Goal: Information Seeking & Learning: Find specific page/section

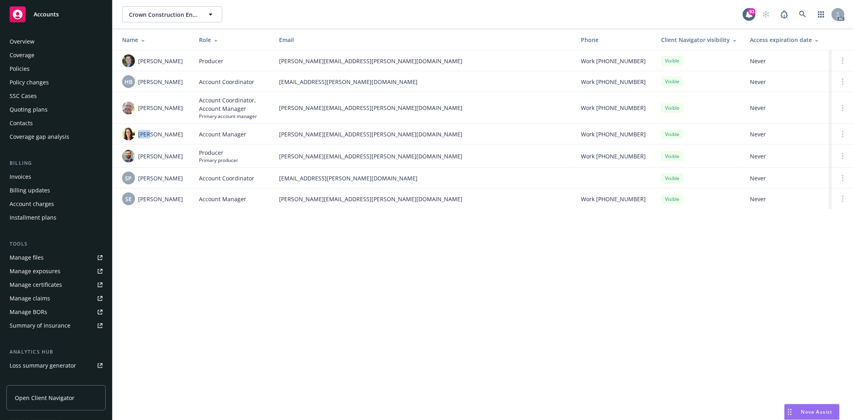
click at [34, 40] on div "Overview" at bounding box center [56, 41] width 93 height 13
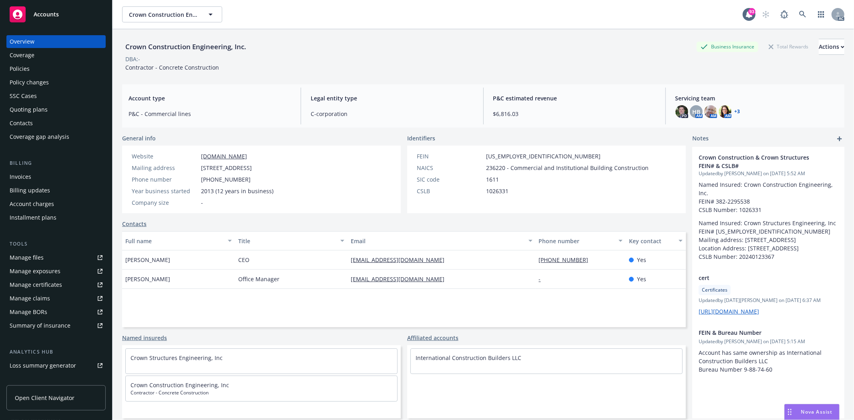
click at [51, 109] on div "Quoting plans" at bounding box center [56, 109] width 93 height 13
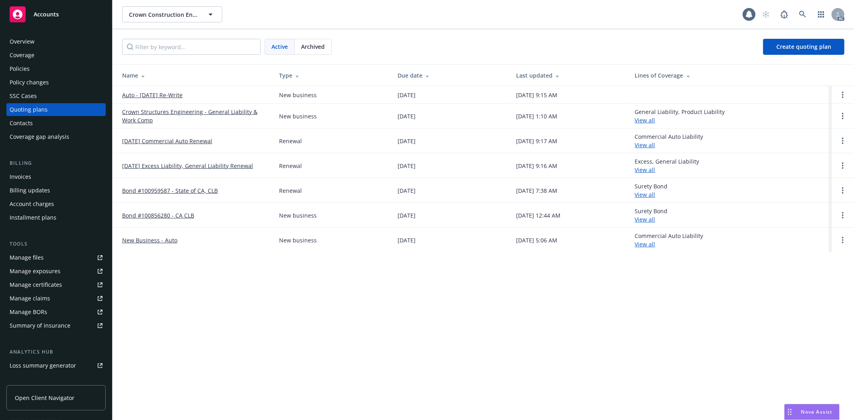
click at [321, 44] on span "Archived" at bounding box center [313, 46] width 24 height 8
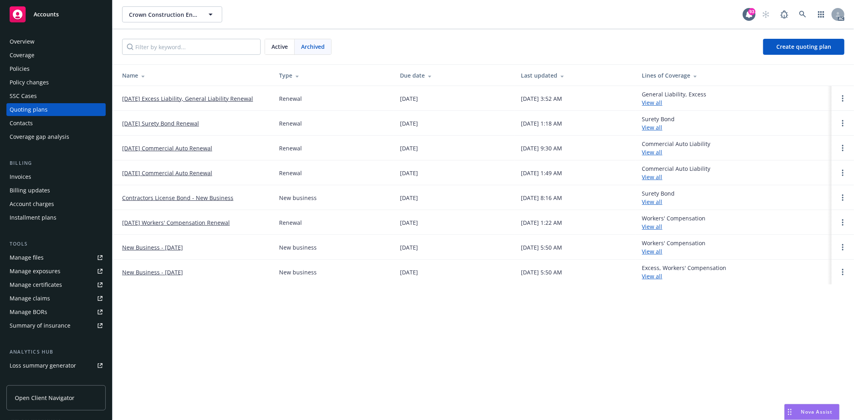
click at [294, 48] on div "Active" at bounding box center [280, 46] width 30 height 15
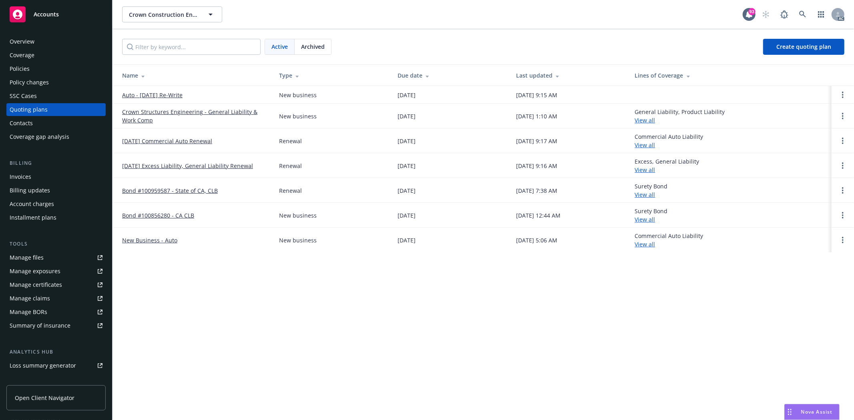
click at [43, 67] on div "Policies" at bounding box center [56, 68] width 93 height 13
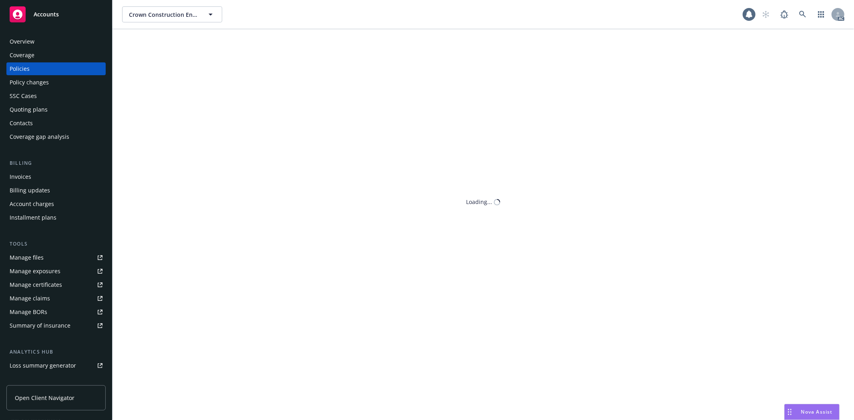
click at [43, 67] on div "Policies" at bounding box center [56, 68] width 93 height 13
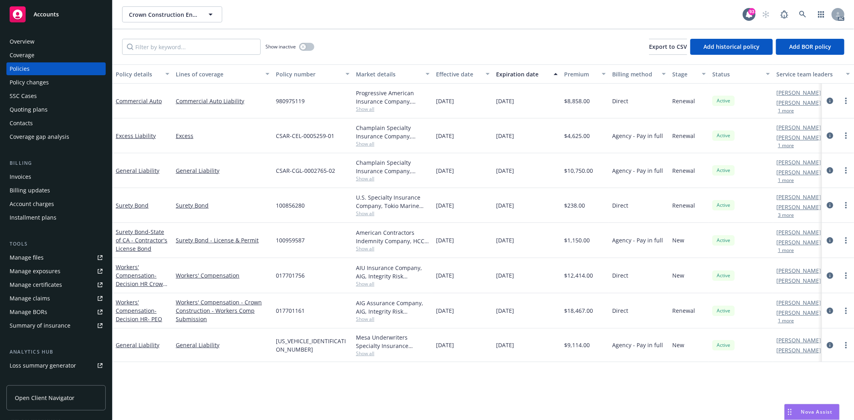
click at [74, 43] on div "Overview" at bounding box center [56, 41] width 93 height 13
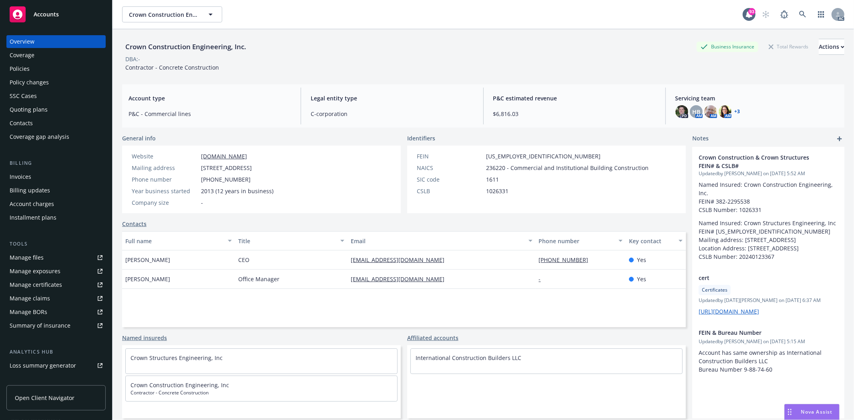
click at [59, 108] on div "Quoting plans" at bounding box center [56, 109] width 93 height 13
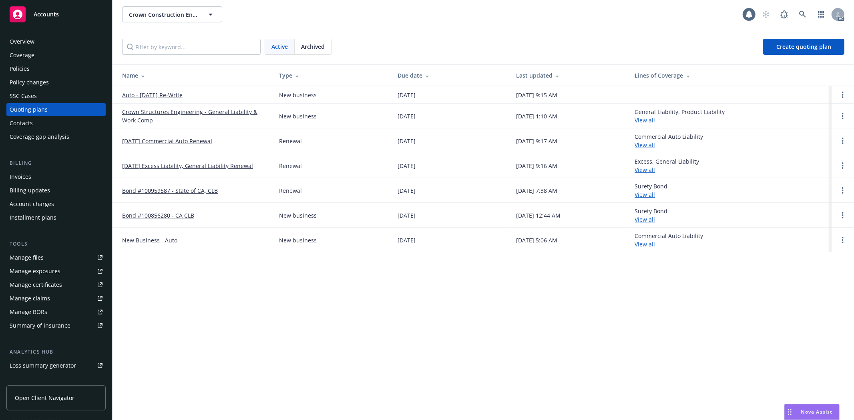
click at [153, 99] on link "Auto - [DATE] Re-Write" at bounding box center [152, 95] width 60 height 8
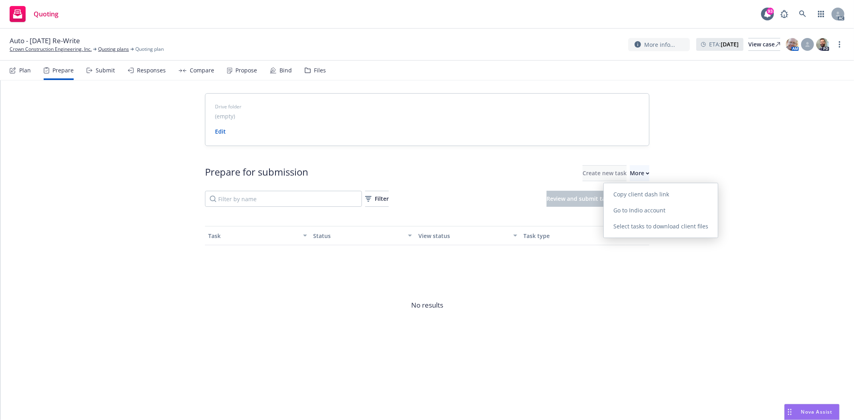
click at [641, 213] on span "Go to Indio account" at bounding box center [639, 211] width 71 height 8
click at [28, 52] on link "Crown Construction Engineering, Inc." at bounding box center [51, 49] width 82 height 7
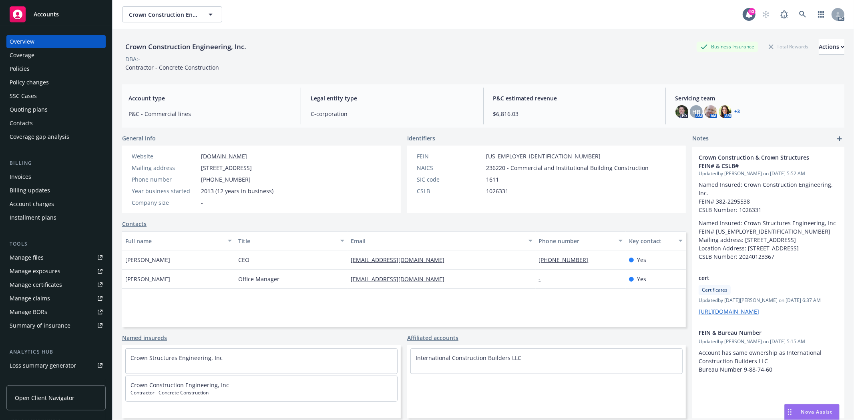
scroll to position [87, 0]
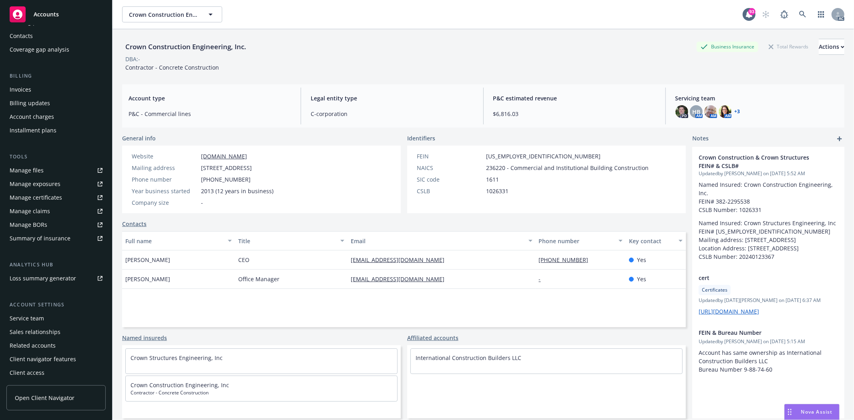
click at [30, 171] on div "Manage files" at bounding box center [27, 170] width 34 height 13
drag, startPoint x: 200, startPoint y: 178, endPoint x: 235, endPoint y: 177, distance: 34.8
click at [235, 177] on div "Phone number 909-477-0892" at bounding box center [203, 179] width 148 height 8
copy span "909-477-0892"
drag, startPoint x: 483, startPoint y: 169, endPoint x: 501, endPoint y: 165, distance: 18.8
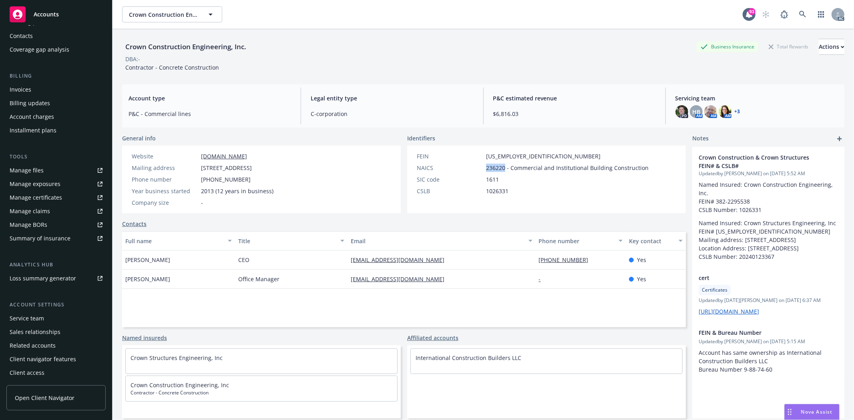
click at [501, 165] on span "236220 - Commercial and Institutional Building Construction" at bounding box center [567, 168] width 163 height 8
copy span "236220"
drag, startPoint x: 234, startPoint y: 258, endPoint x: 258, endPoint y: 259, distance: 24.1
click at [258, 259] on div "CEO" at bounding box center [291, 260] width 113 height 19
copy span "CEO"
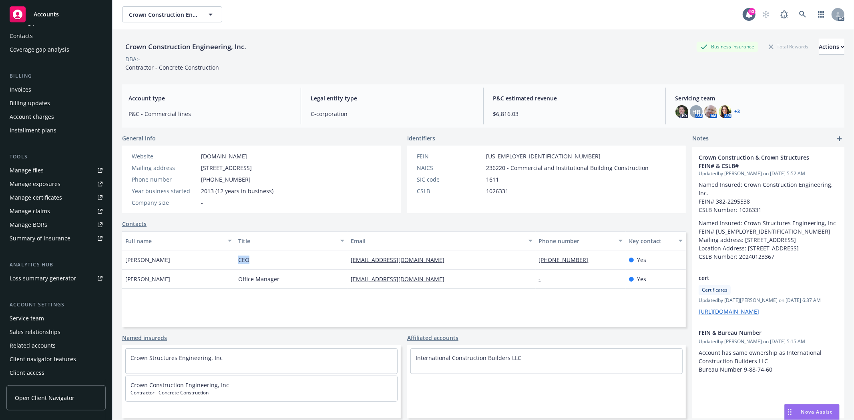
drag, startPoint x: 123, startPoint y: 257, endPoint x: 165, endPoint y: 258, distance: 41.3
click at [165, 258] on div "Gabriel Najera" at bounding box center [178, 260] width 113 height 19
copy span "Gabriel Najera"
drag, startPoint x: 529, startPoint y: 259, endPoint x: 585, endPoint y: 256, distance: 55.8
click at [585, 256] on div "Gabriel Najera CEO crownconst@outlook.com 909-477-0892 Yes" at bounding box center [404, 260] width 564 height 19
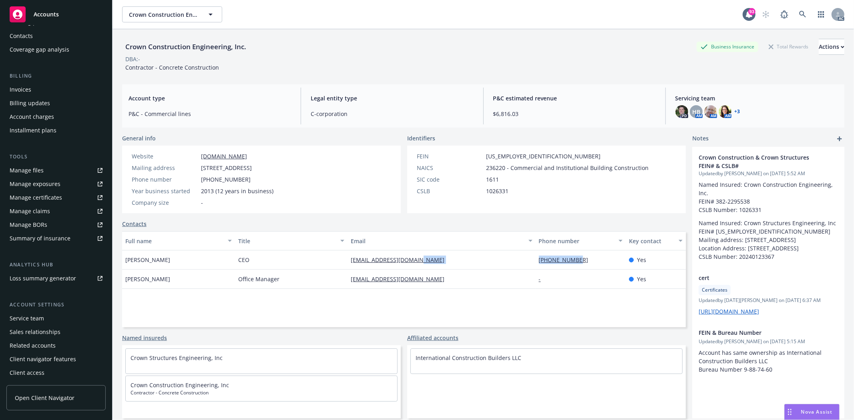
copy div "[PHONE_NUMBER]"
drag, startPoint x: 344, startPoint y: 261, endPoint x: 431, endPoint y: 255, distance: 87.9
click at [431, 255] on div "Gabriel Najera CEO crownconst@outlook.com 909-477-0892 Yes" at bounding box center [404, 260] width 564 height 19
copy div "[EMAIL_ADDRESS][DOMAIN_NAME]"
drag, startPoint x: 267, startPoint y: 291, endPoint x: 257, endPoint y: 292, distance: 10.0
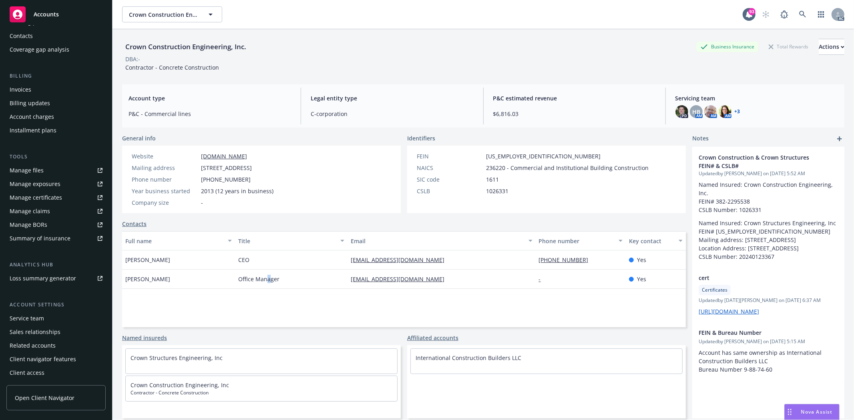
click at [263, 292] on div "Full name Title Email Phone number Key contact Gabriel Najera CEO crownconst@ou…" at bounding box center [404, 279] width 564 height 96
drag, startPoint x: 235, startPoint y: 280, endPoint x: 288, endPoint y: 276, distance: 52.7
click at [288, 276] on div "Stephanie Stott Office Manager steph_crownconst@outlook.com - Yes" at bounding box center [404, 279] width 564 height 19
copy div "Office Manager"
click at [133, 349] on div "Crown Structures Engineering, Inc" at bounding box center [261, 358] width 271 height 18
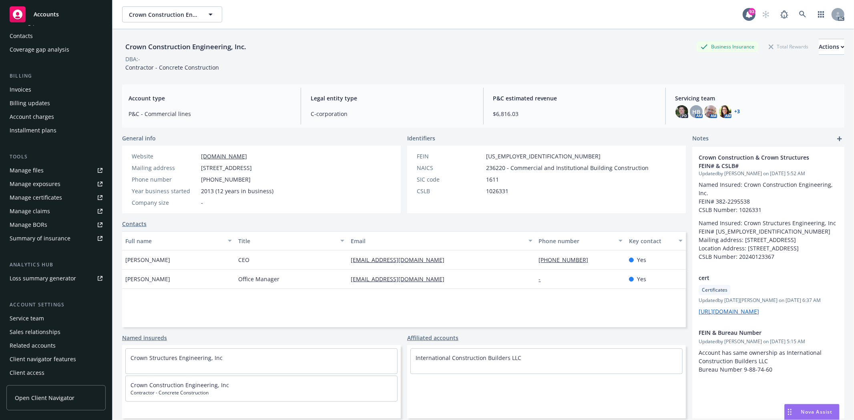
drag, startPoint x: 124, startPoint y: 280, endPoint x: 189, endPoint y: 277, distance: 65.3
click at [189, 277] on div "[PERSON_NAME]" at bounding box center [178, 279] width 113 height 19
copy span "[PERSON_NAME]"
drag, startPoint x: 347, startPoint y: 280, endPoint x: 441, endPoint y: 287, distance: 94.3
click at [441, 287] on div "Stephanie Stott Office Manager steph_crownconst@outlook.com - Yes" at bounding box center [404, 279] width 564 height 19
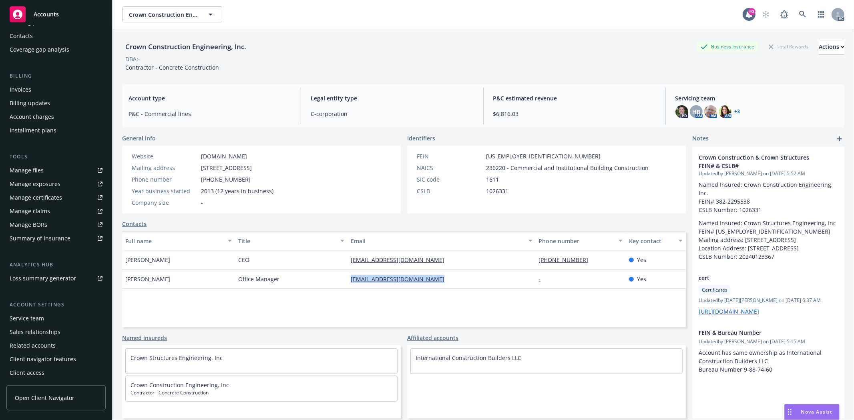
copy div "[EMAIL_ADDRESS][DOMAIN_NAME]"
drag, startPoint x: 122, startPoint y: 70, endPoint x: 228, endPoint y: 73, distance: 106.5
click at [228, 73] on div "Crown Construction Engineering, Inc. Business Insurance Total Rewards Actions D…" at bounding box center [483, 53] width 722 height 49
copy span "Contractor - Concrete Construction"
drag, startPoint x: 410, startPoint y: 193, endPoint x: 436, endPoint y: 192, distance: 26.4
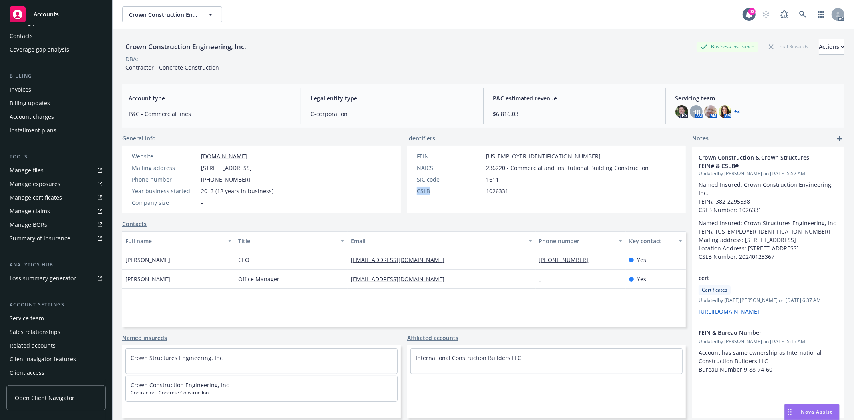
click at [436, 192] on div "CSLB 1026331" at bounding box center [533, 191] width 238 height 8
drag, startPoint x: 481, startPoint y: 193, endPoint x: 518, endPoint y: 194, distance: 36.9
click at [518, 194] on div "CSLB 1026331" at bounding box center [533, 191] width 238 height 8
drag, startPoint x: 131, startPoint y: 190, endPoint x: 188, endPoint y: 191, distance: 57.7
click at [188, 191] on div "Year business started 2013 (12 years in business)" at bounding box center [203, 191] width 148 height 8
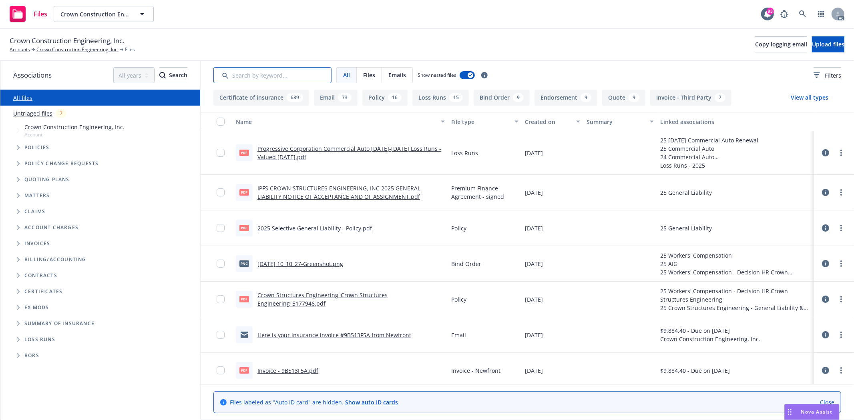
click at [318, 75] on input "Search by keyword..." at bounding box center [272, 75] width 118 height 16
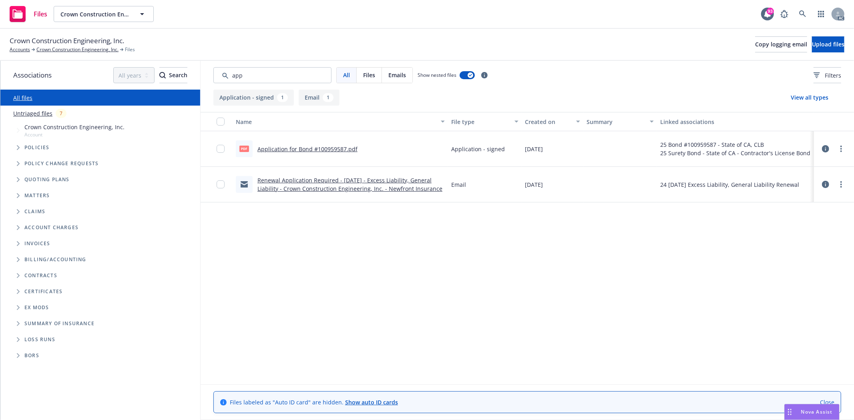
click at [303, 147] on link "Application for Bond #100959587.pdf" at bounding box center [307, 149] width 100 height 8
drag, startPoint x: 253, startPoint y: 75, endPoint x: 199, endPoint y: 78, distance: 53.7
click at [199, 78] on div "Associations All years 2027 2026 2025 2024 2023 2022 2021 2020 2019 2018 2017 2…" at bounding box center [427, 241] width 854 height 360
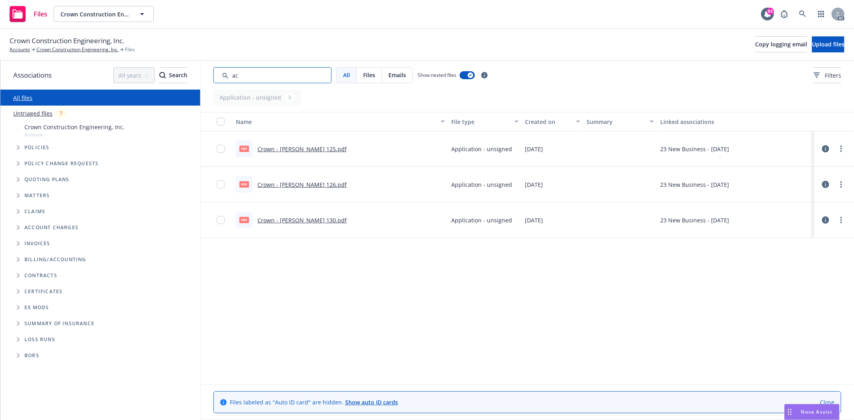
type input "a"
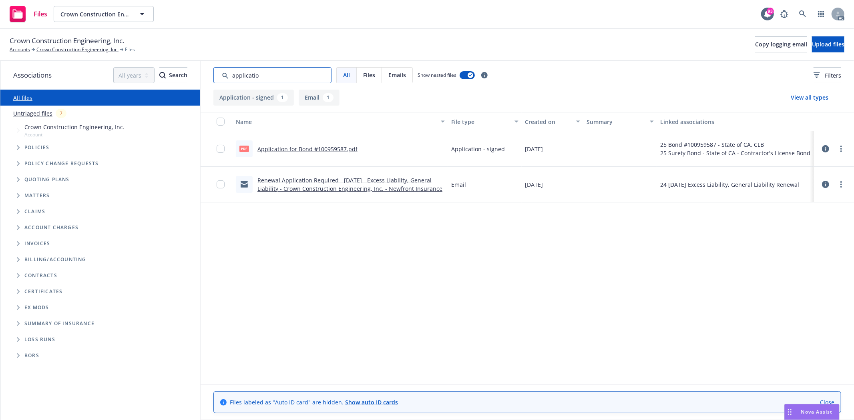
type input "application"
